Goal: Information Seeking & Learning: Learn about a topic

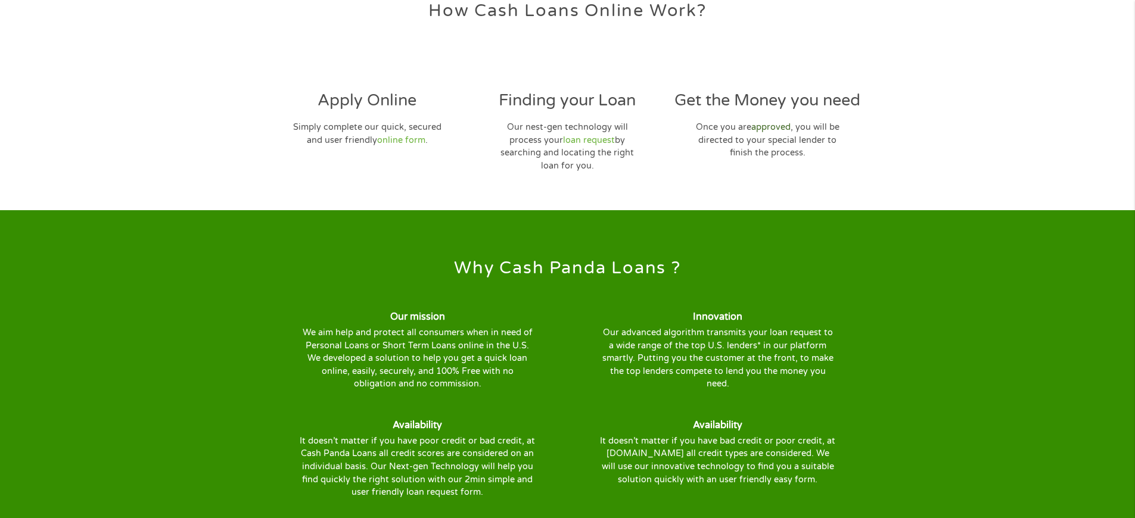
scroll to position [3691, 0]
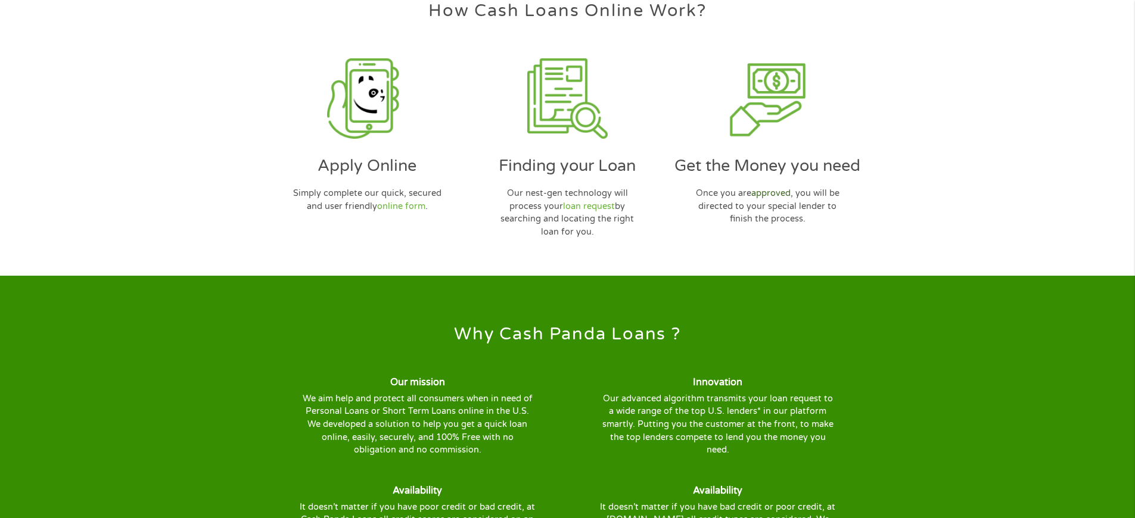
scroll to position [3691, 0]
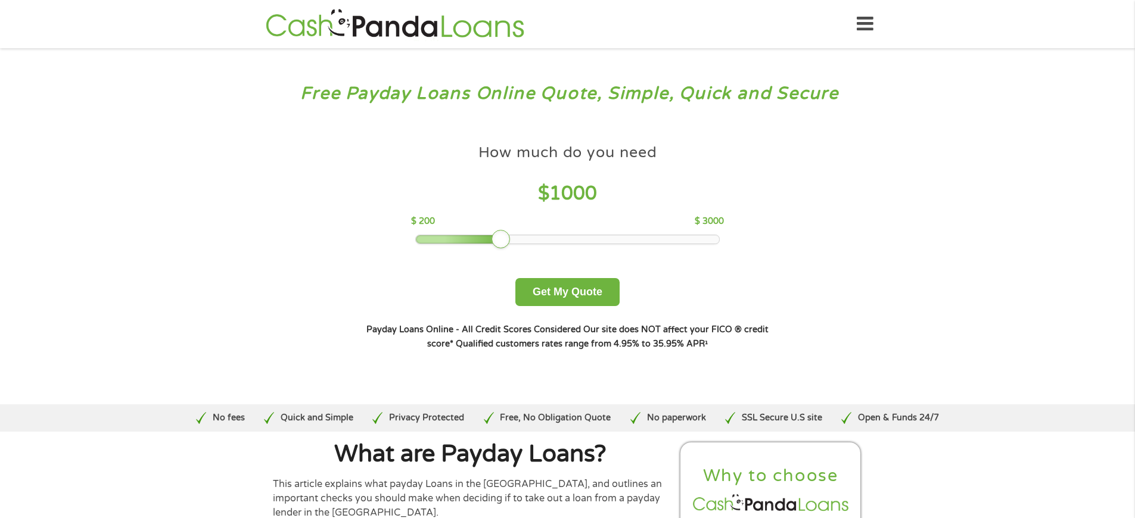
scroll to position [4180, 0]
